Goal: Task Accomplishment & Management: Manage account settings

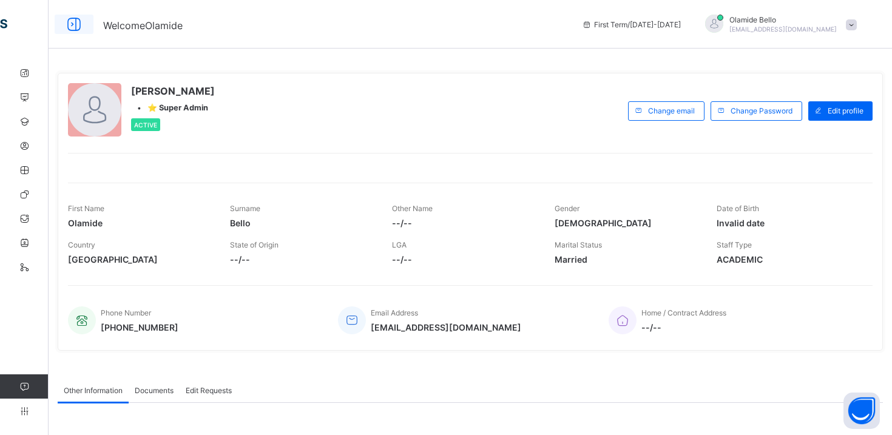
click at [76, 26] on icon at bounding box center [74, 25] width 21 height 18
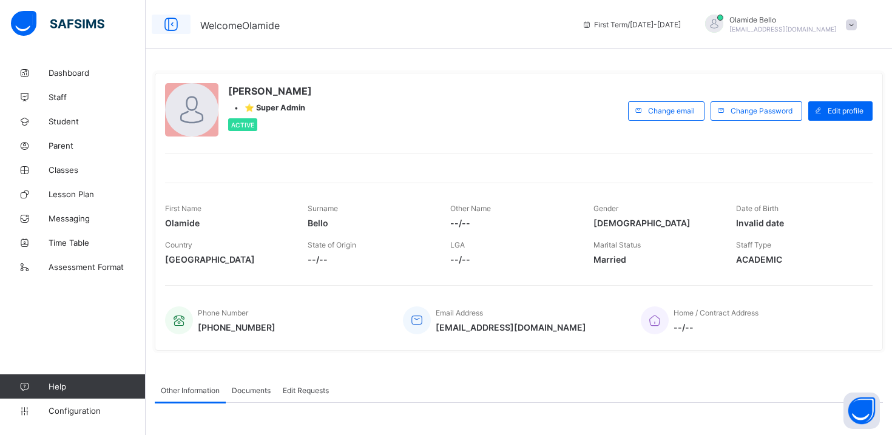
click at [161, 21] on icon at bounding box center [171, 25] width 21 height 18
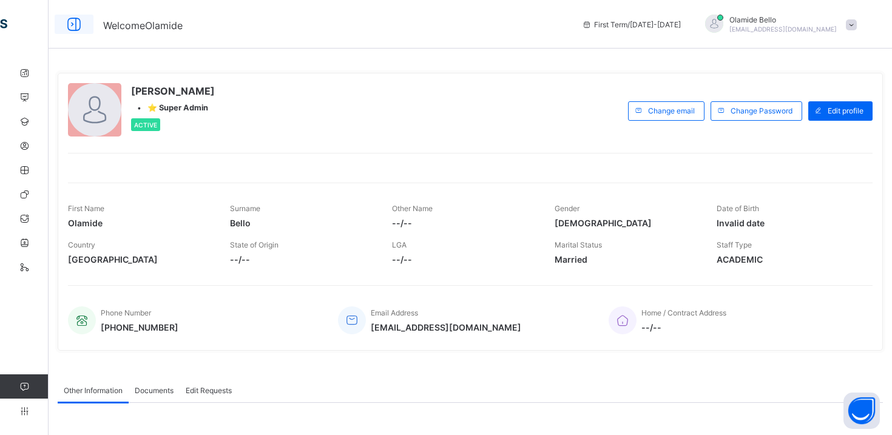
click at [76, 26] on icon at bounding box center [74, 25] width 21 height 18
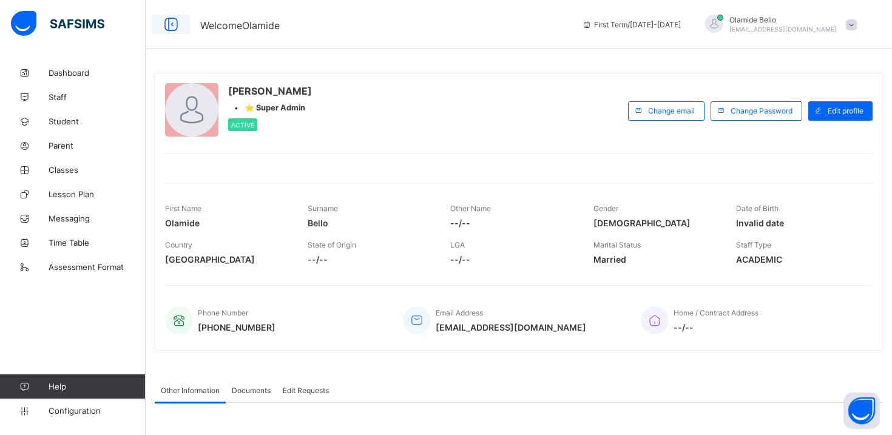
click at [174, 24] on icon at bounding box center [171, 25] width 21 height 18
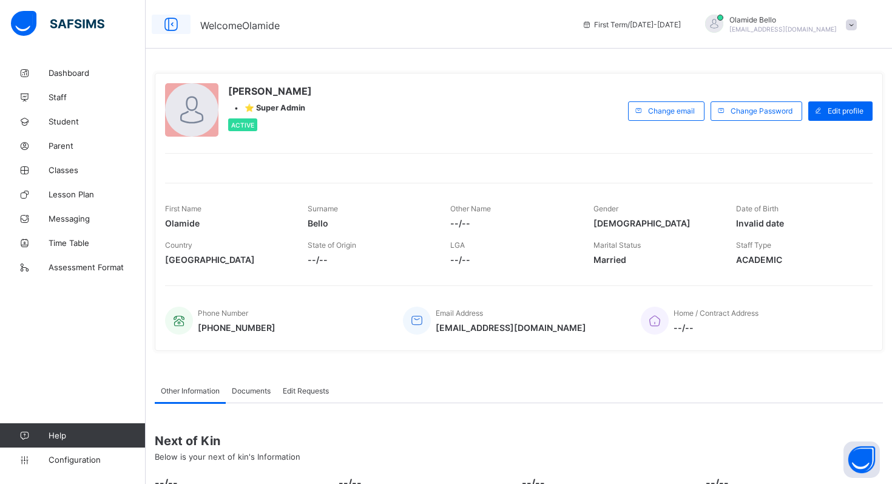
click at [170, 26] on icon at bounding box center [171, 25] width 21 height 18
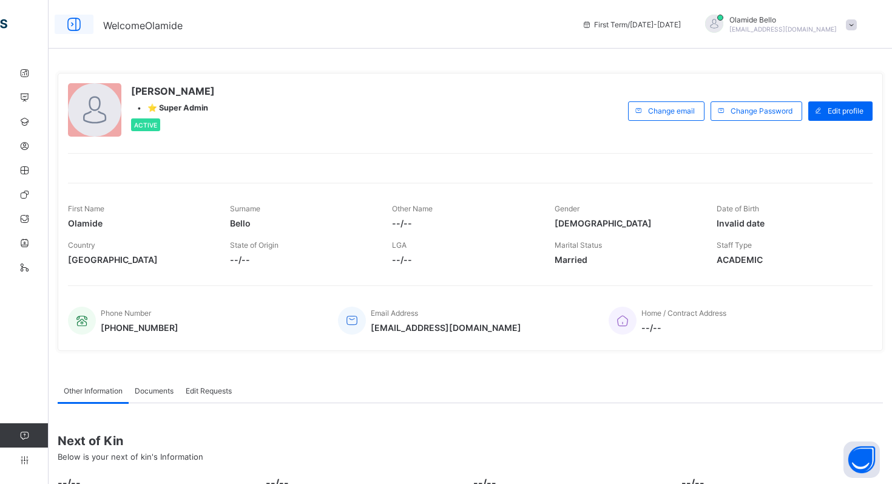
click at [74, 25] on icon at bounding box center [74, 25] width 21 height 18
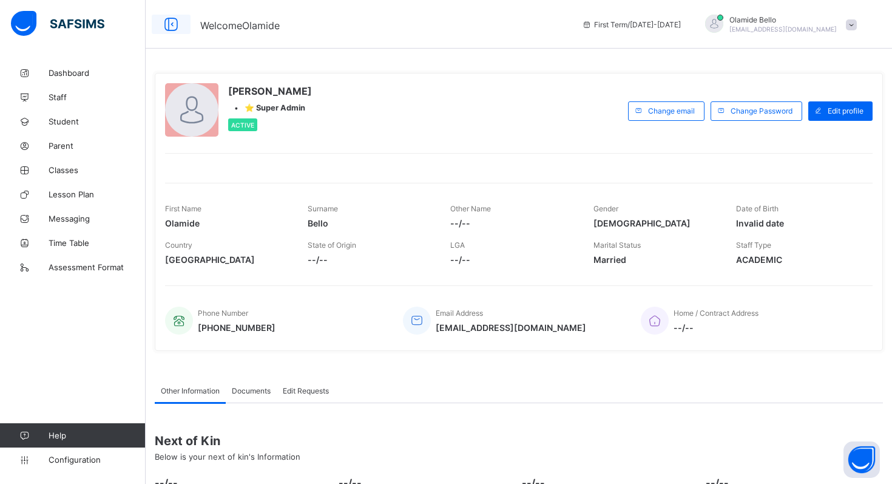
click at [168, 27] on icon at bounding box center [171, 25] width 21 height 18
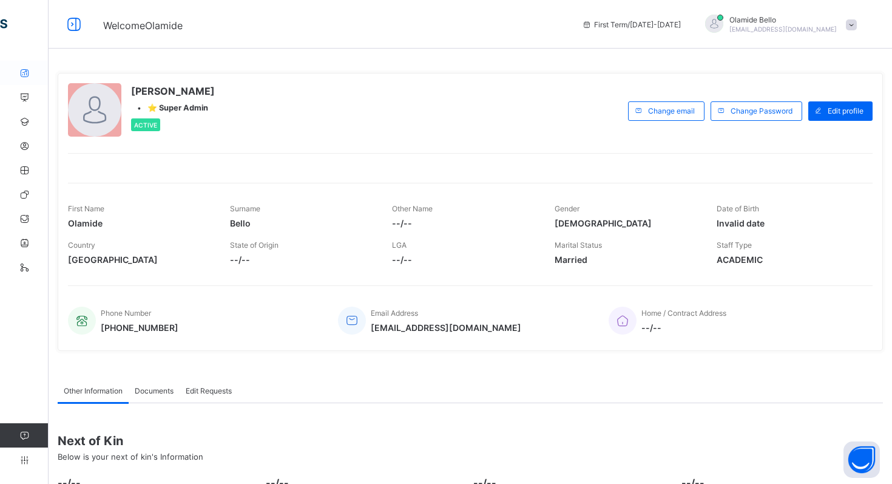
click at [21, 70] on icon at bounding box center [24, 73] width 49 height 9
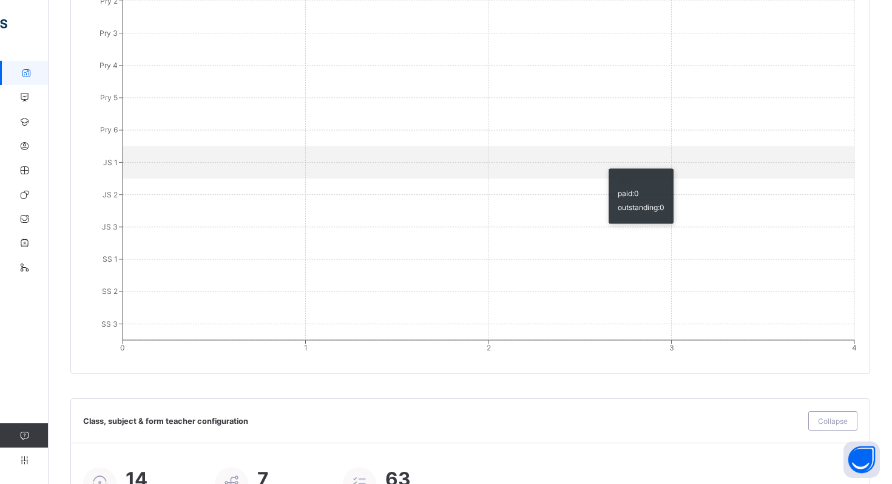
scroll to position [1229, 0]
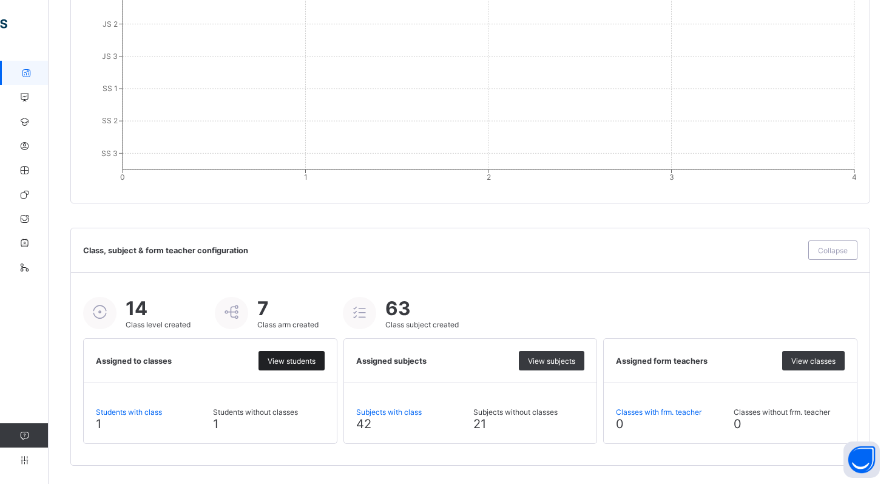
click at [283, 357] on span "View students" at bounding box center [292, 360] width 48 height 9
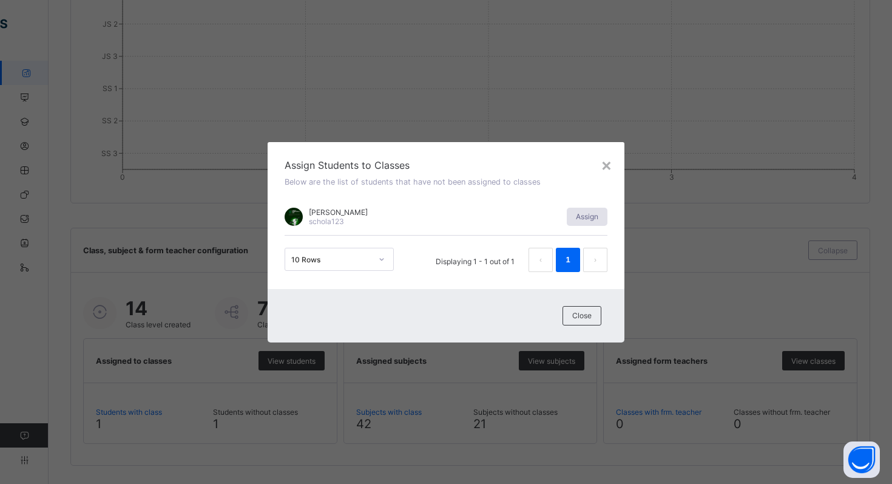
click at [581, 218] on span "Assign" at bounding box center [587, 216] width 22 height 9
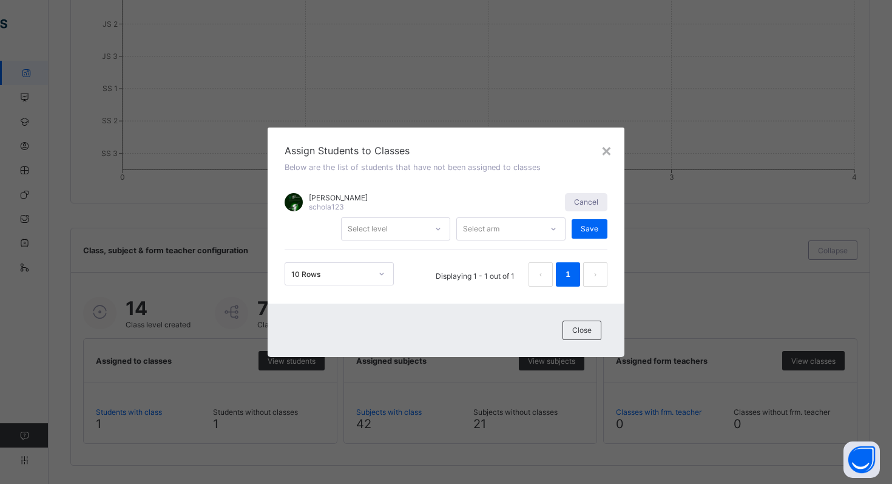
click at [438, 225] on icon at bounding box center [437, 229] width 7 height 12
click at [495, 232] on div "Select arm" at bounding box center [481, 228] width 36 height 23
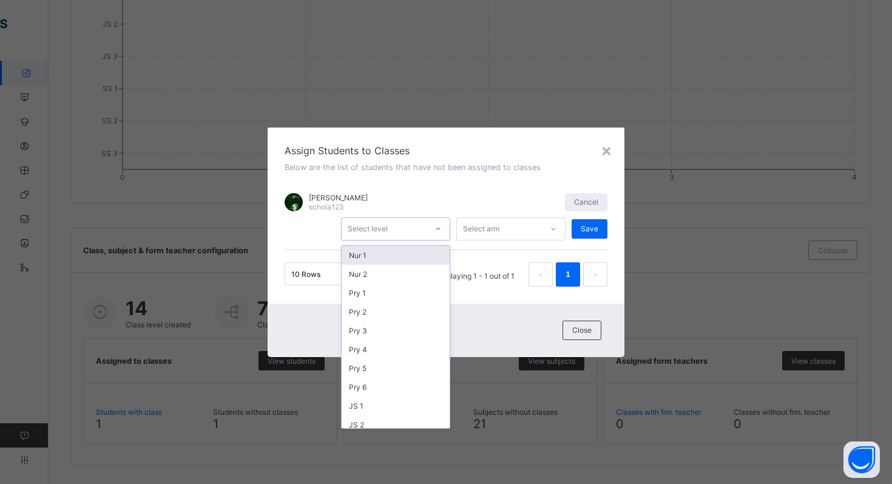
click at [439, 226] on icon at bounding box center [437, 229] width 7 height 12
click at [496, 202] on div "[PERSON_NAME] schola123" at bounding box center [419, 202] width 268 height 18
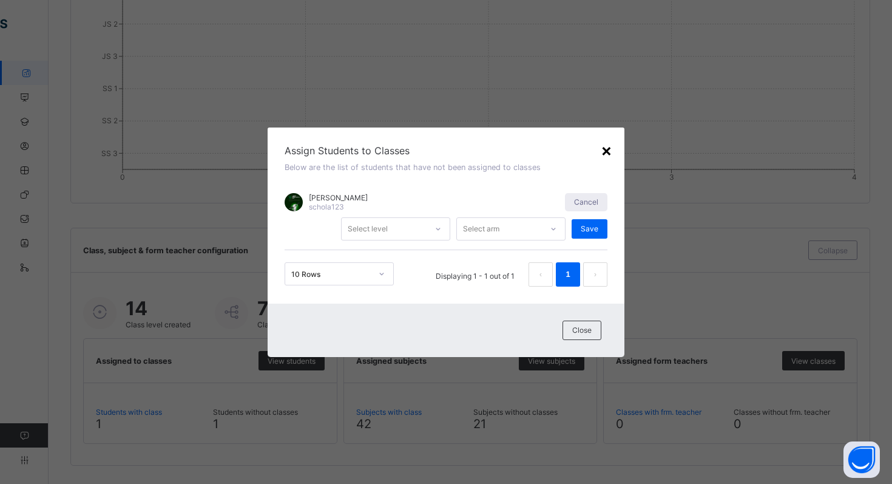
click at [609, 150] on div "×" at bounding box center [607, 150] width 12 height 21
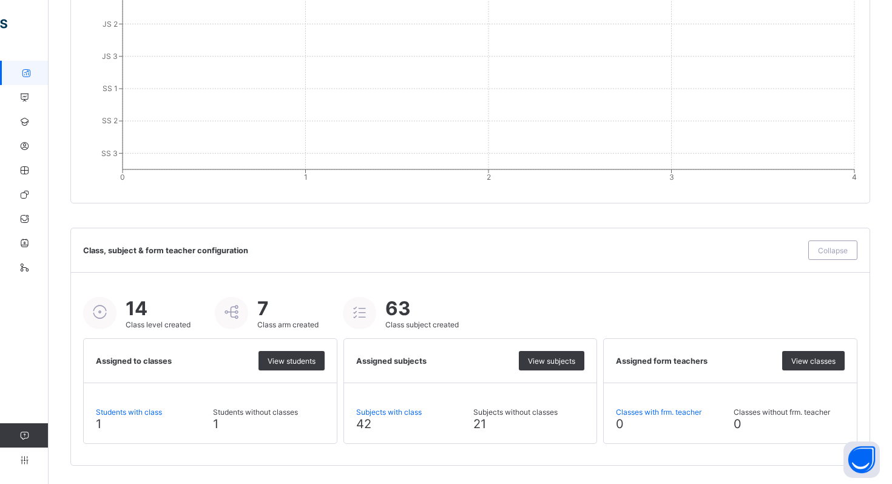
click at [362, 314] on icon at bounding box center [359, 312] width 21 height 18
click at [832, 255] on div "Collapse" at bounding box center [832, 249] width 49 height 19
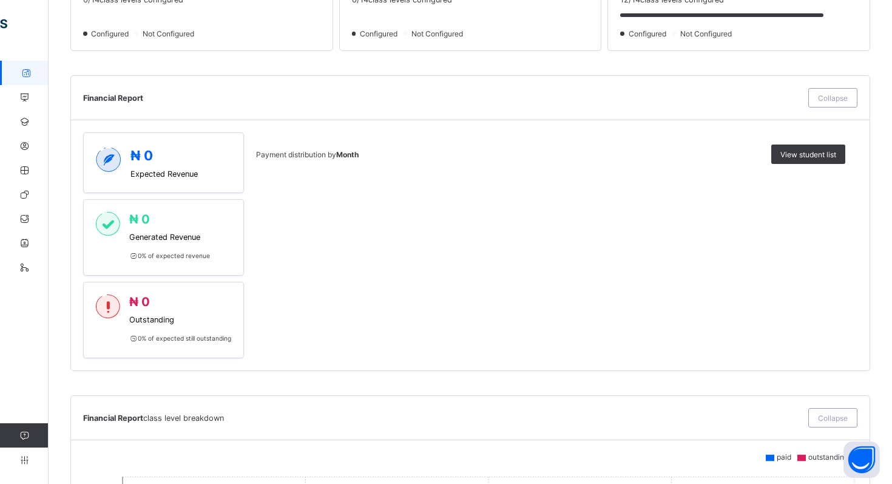
scroll to position [468, 0]
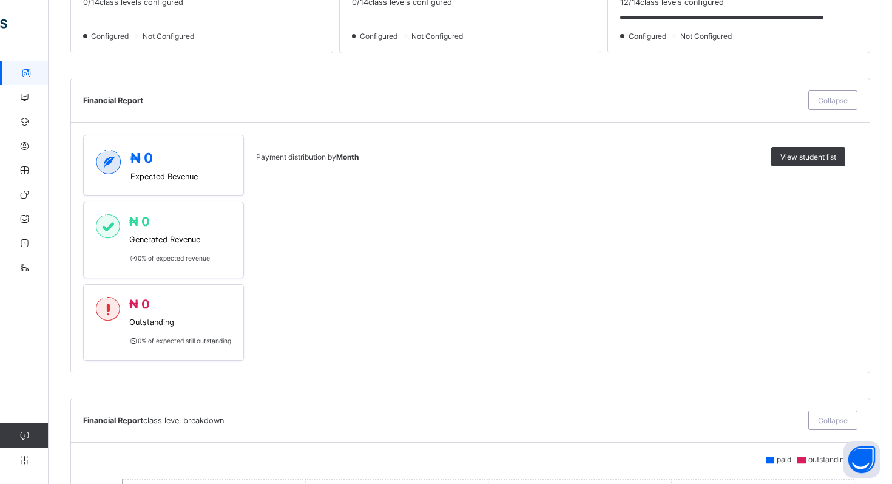
click at [356, 155] on b "Month" at bounding box center [347, 156] width 22 height 9
drag, startPoint x: 370, startPoint y: 155, endPoint x: 340, endPoint y: 155, distance: 29.1
click at [340, 155] on div "Payment distribution by Month" at bounding box center [510, 156] width 509 height 9
click at [354, 189] on div "Payment distribution by Month View student list" at bounding box center [550, 248] width 589 height 226
click at [132, 258] on icon at bounding box center [133, 257] width 8 height 7
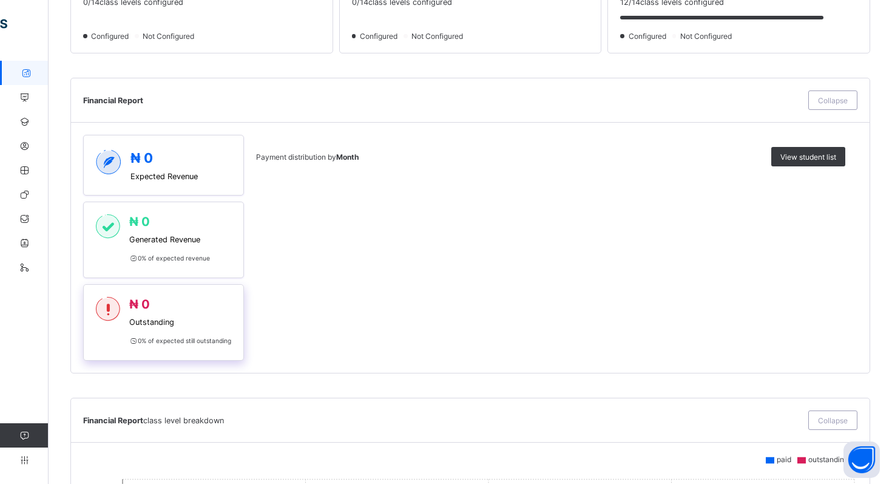
click at [183, 325] on span "Outstanding" at bounding box center [180, 321] width 102 height 9
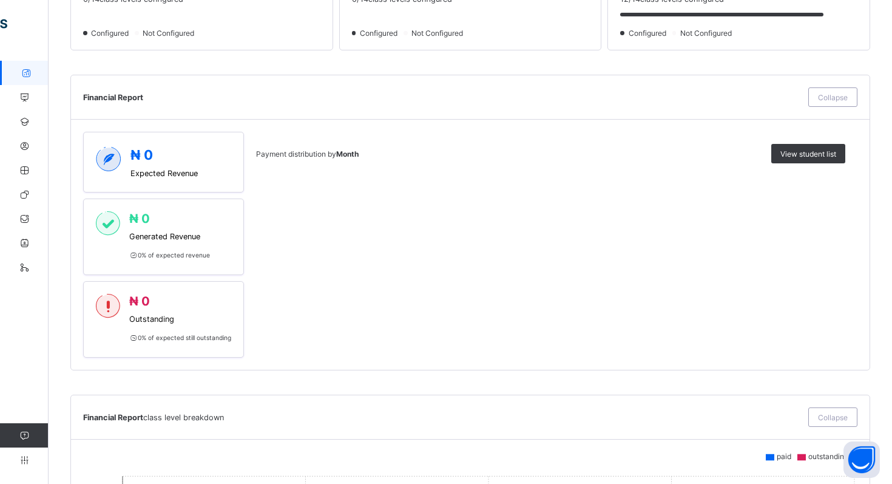
scroll to position [479, 0]
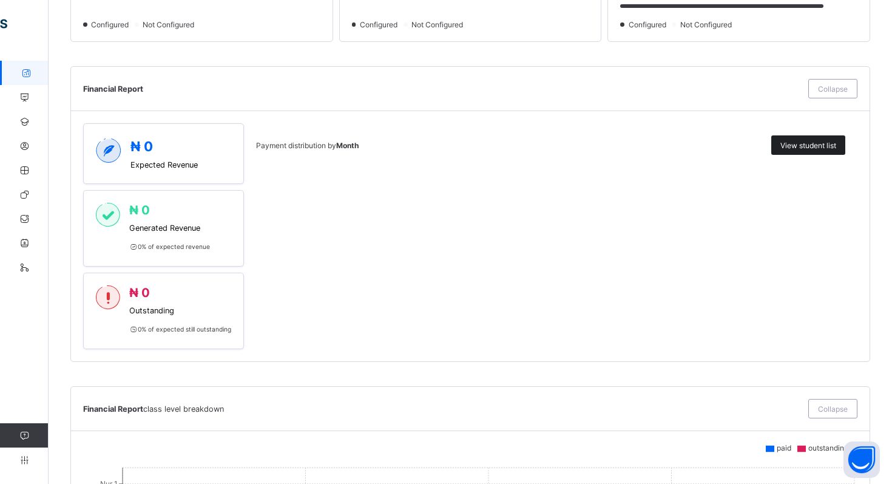
click at [832, 144] on span "View student list" at bounding box center [808, 145] width 56 height 9
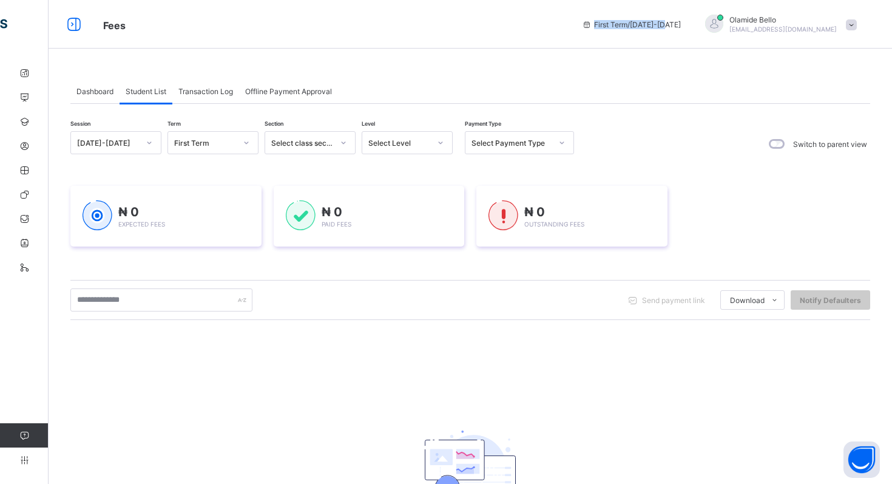
drag, startPoint x: 728, startPoint y: 24, endPoint x: 649, endPoint y: 23, distance: 78.3
click at [649, 23] on div "First Term / [DATE]-[DATE]" at bounding box center [631, 24] width 111 height 49
click at [587, 37] on div "Fees First Term / [DATE]-[DATE] [PERSON_NAME] [EMAIL_ADDRESS][DOMAIN_NAME]" at bounding box center [446, 24] width 892 height 49
click at [102, 91] on span "Dashboard" at bounding box center [94, 91] width 37 height 9
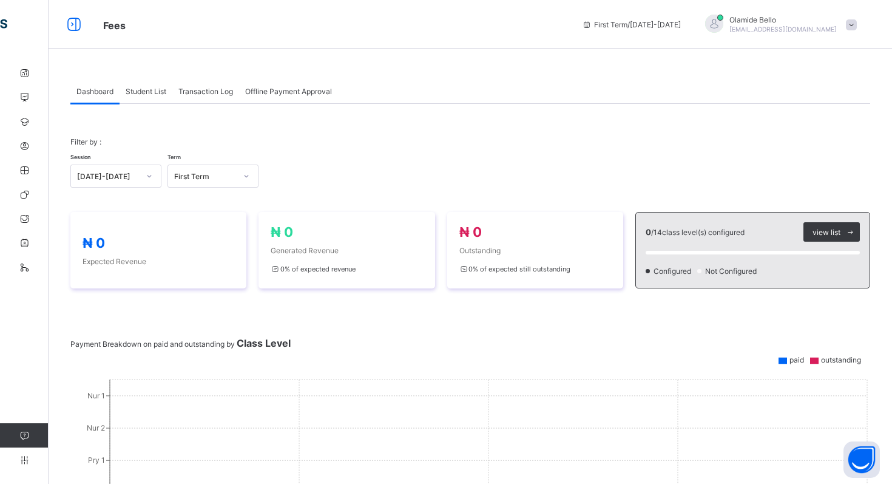
click at [152, 86] on div "Student List" at bounding box center [146, 91] width 53 height 24
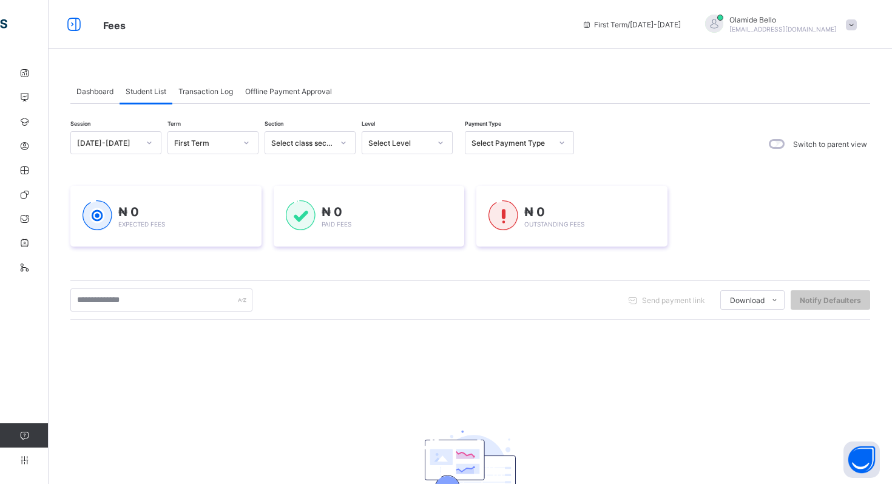
click at [201, 90] on span "Transaction Log" at bounding box center [205, 91] width 55 height 9
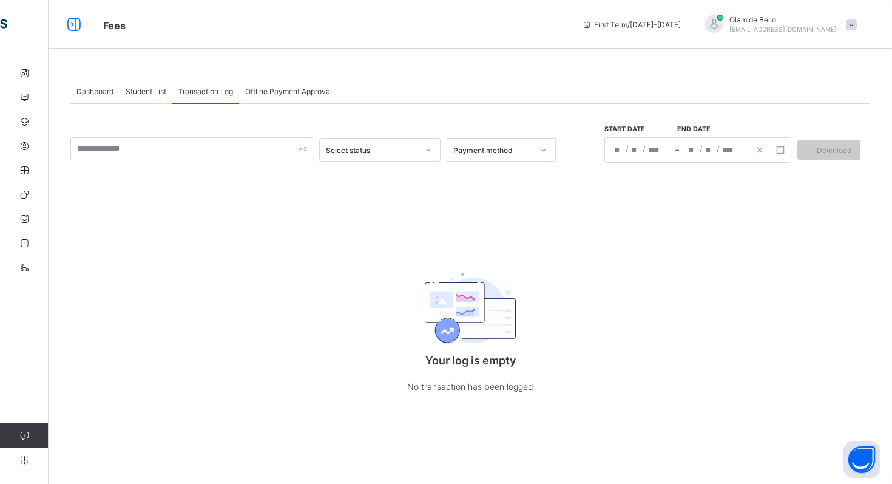
click at [274, 90] on span "Offline Payment Approval" at bounding box center [288, 91] width 87 height 9
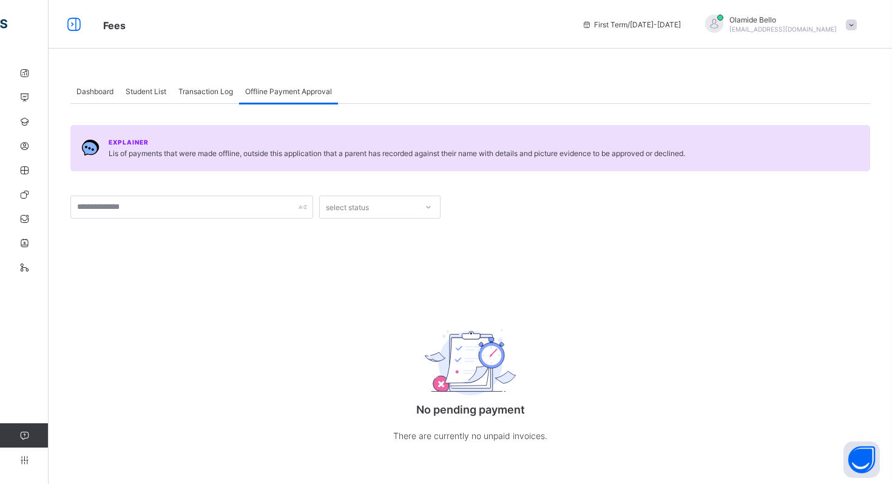
click at [213, 95] on span "Transaction Log" at bounding box center [205, 91] width 55 height 9
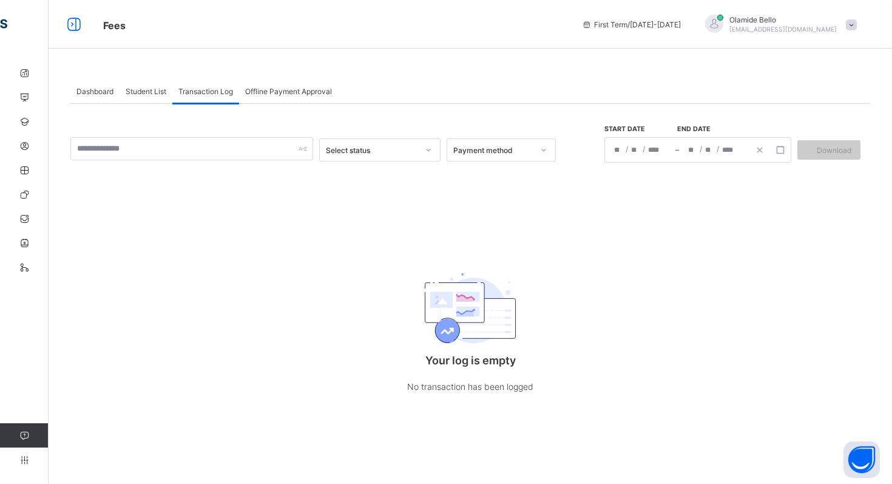
click at [374, 154] on div "Select status" at bounding box center [372, 150] width 92 height 9
click at [393, 118] on div "Select status Payment method Start date End date / / – / / Download Your log is…" at bounding box center [470, 261] width 800 height 314
click at [851, 23] on span at bounding box center [851, 24] width 11 height 11
click at [810, 69] on span "Notifications" at bounding box center [817, 73] width 80 height 14
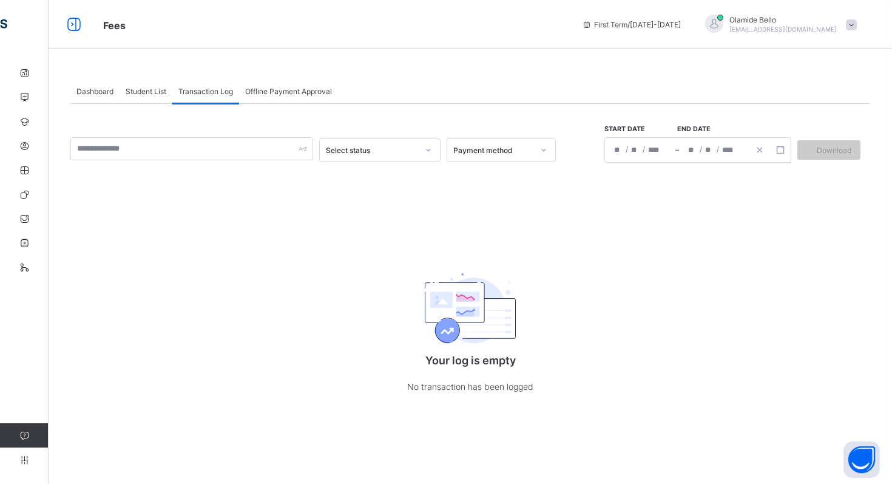
click at [852, 24] on span at bounding box center [851, 24] width 11 height 11
click at [799, 91] on span "Profile" at bounding box center [817, 96] width 80 height 14
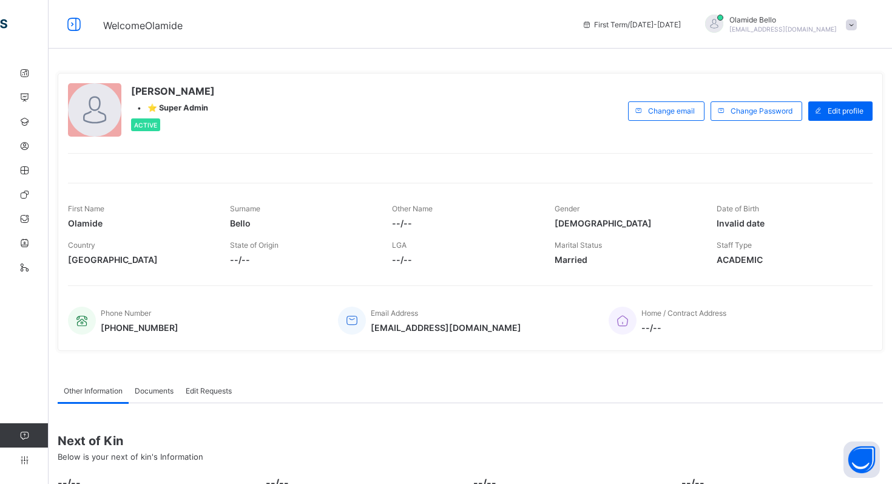
click at [853, 20] on span at bounding box center [851, 24] width 11 height 11
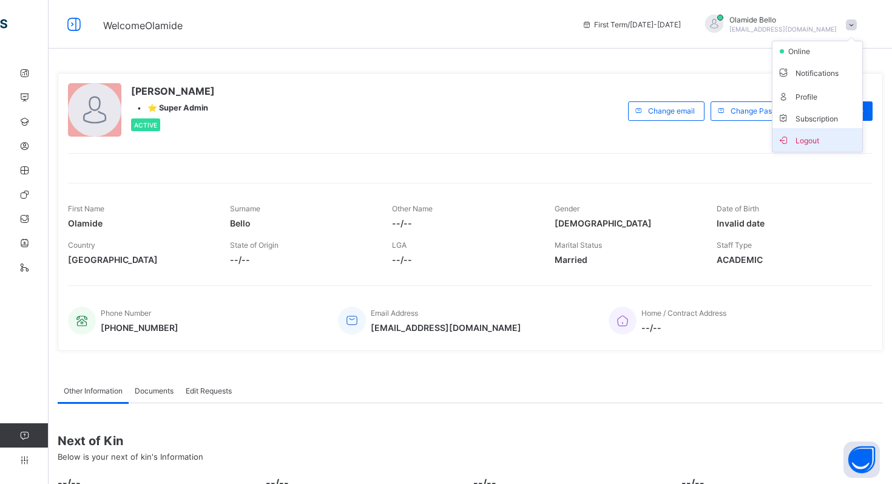
click at [796, 138] on span "Logout" at bounding box center [817, 140] width 80 height 14
